Goal: Transaction & Acquisition: Purchase product/service

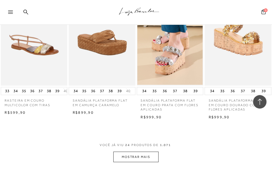
scroll to position [754, 0]
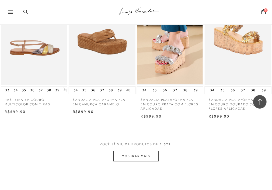
type input "[EMAIL_ADDRESS][DOMAIN_NAME]"
click at [42, 51] on img at bounding box center [34, 35] width 66 height 100
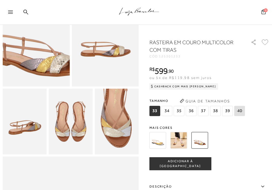
scroll to position [86, 0]
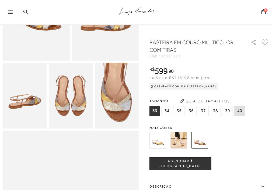
click at [175, 141] on img at bounding box center [178, 140] width 17 height 17
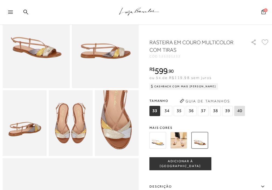
scroll to position [65, 0]
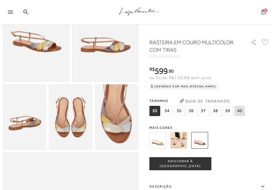
click at [204, 141] on img at bounding box center [199, 140] width 17 height 17
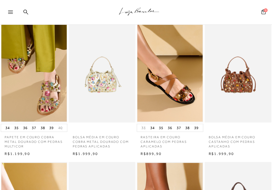
scroll to position [323, 0]
